Goal: Task Accomplishment & Management: Manage account settings

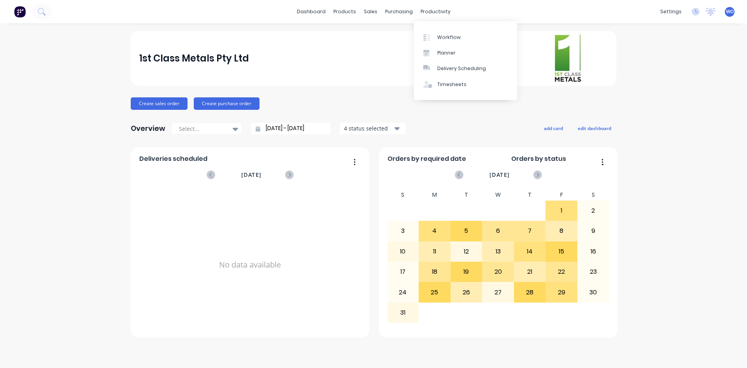
click at [444, 37] on div "Workflow" at bounding box center [448, 37] width 23 height 7
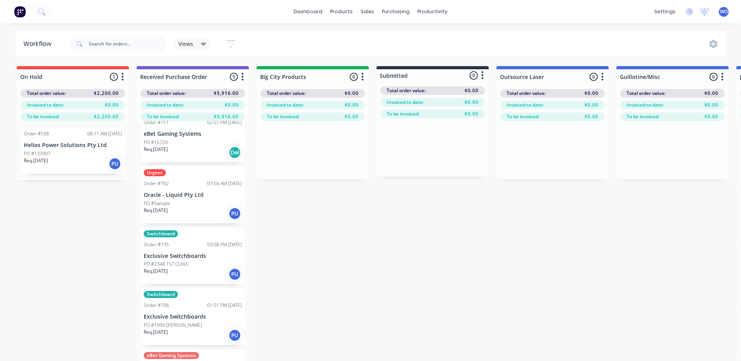
scroll to position [39, 0]
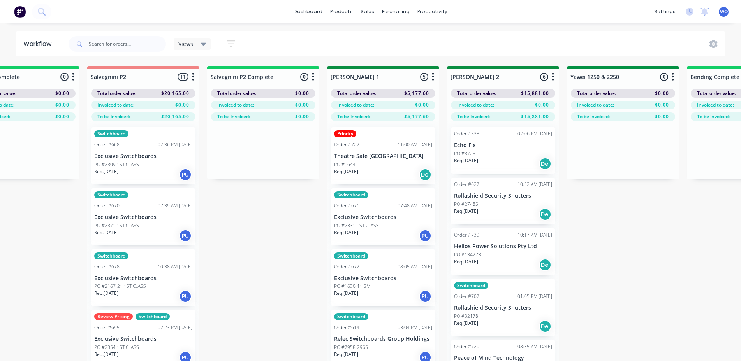
scroll to position [0, 951]
